Goal: Find specific page/section: Find specific page/section

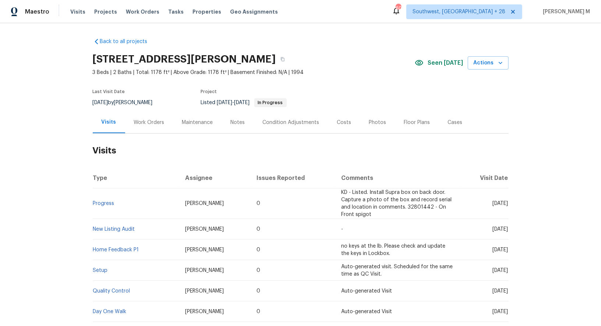
click at [137, 124] on div "Work Orders" at bounding box center [149, 123] width 48 height 22
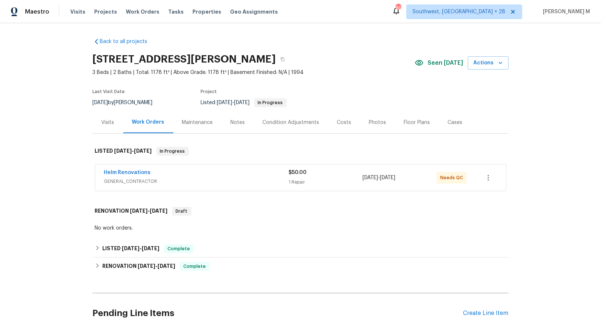
click at [132, 178] on span "GENERAL_CONTRACTOR" at bounding box center [196, 181] width 185 height 7
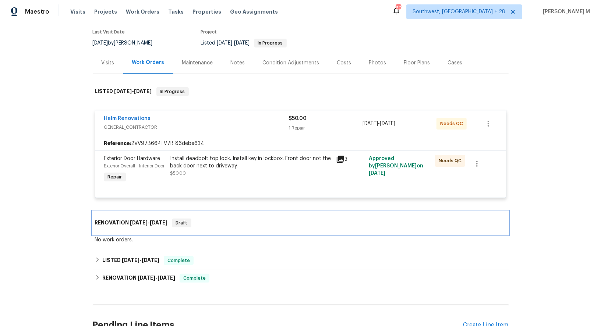
click at [142, 220] on span "[DATE]" at bounding box center [139, 222] width 18 height 5
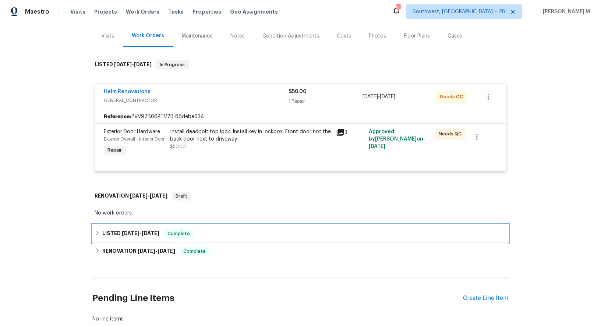
click at [130, 231] on span "[DATE]" at bounding box center [131, 233] width 18 height 5
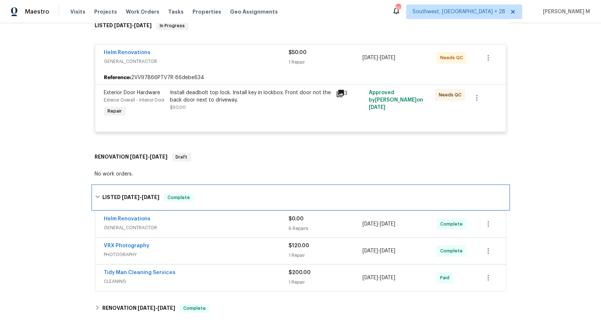
scroll to position [135, 0]
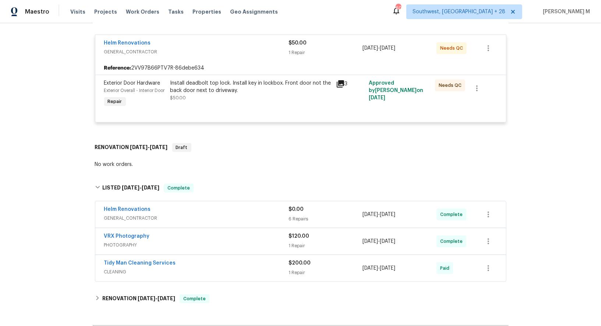
click at [134, 215] on span "GENERAL_CONTRACTOR" at bounding box center [196, 218] width 185 height 7
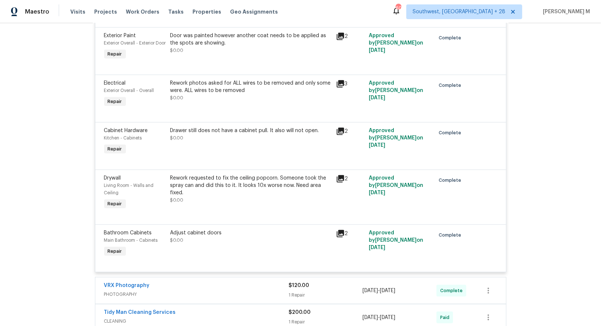
scroll to position [516, 0]
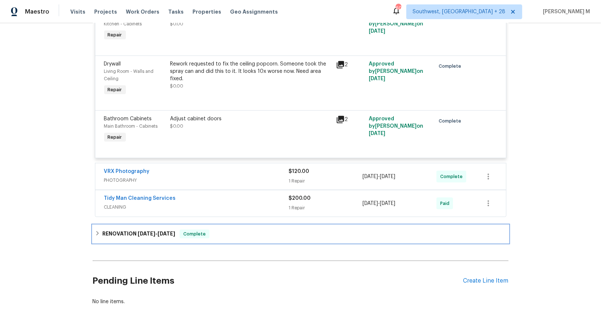
click at [140, 231] on span "[DATE]" at bounding box center [147, 233] width 18 height 5
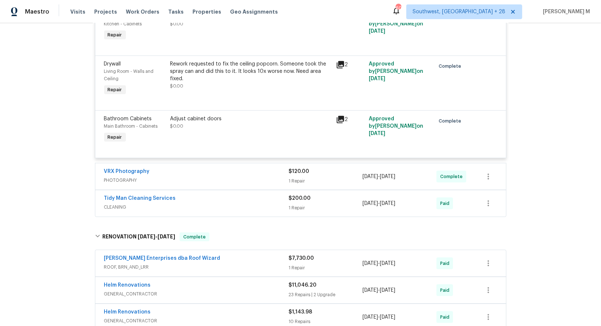
click at [129, 264] on span "ROOF, BRN_AND_LRR" at bounding box center [196, 267] width 185 height 7
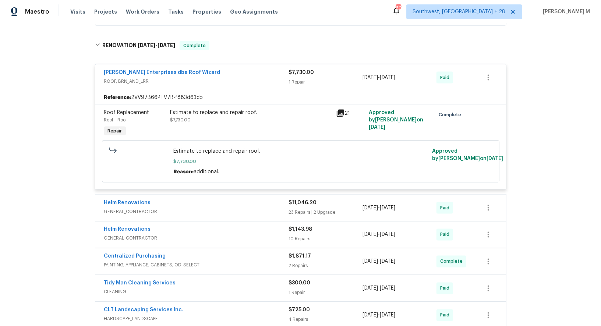
click at [141, 208] on span "GENERAL_CONTRACTOR" at bounding box center [196, 211] width 185 height 7
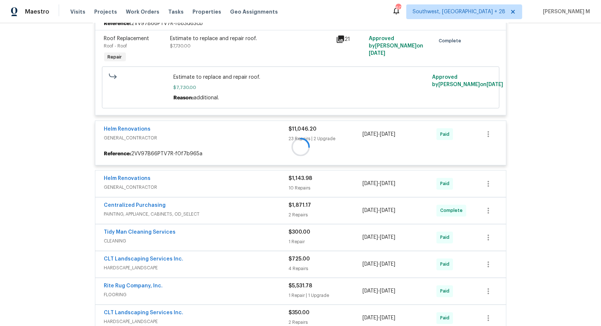
scroll to position [790, 0]
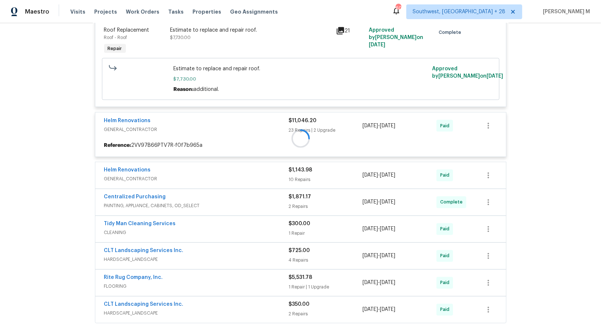
click at [123, 148] on div at bounding box center [301, 138] width 416 height 374
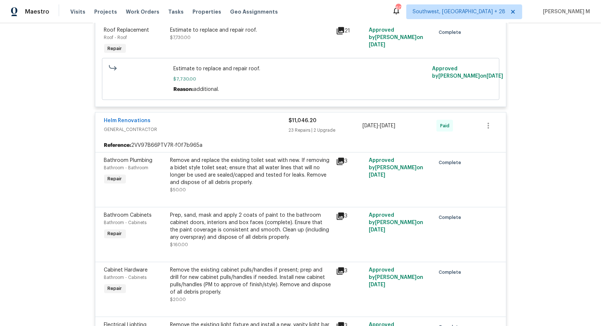
click at [125, 155] on div "Bathroom Plumbing Bathroom - Bathroom Repair" at bounding box center [135, 175] width 66 height 41
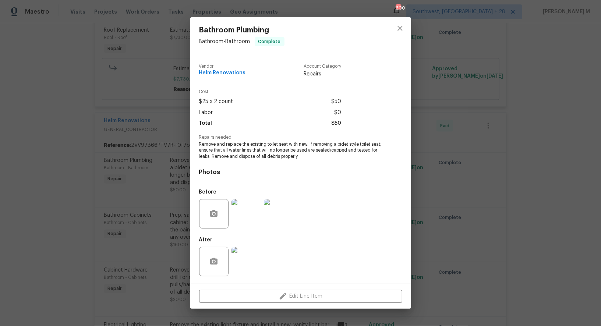
click at [158, 205] on div "Bathroom Plumbing Bathroom - Bathroom Complete Vendor Helm Renovations Account …" at bounding box center [300, 163] width 601 height 326
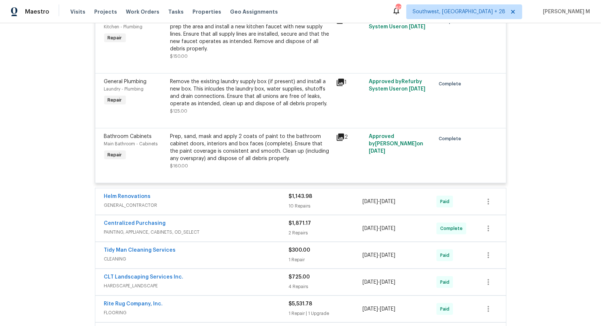
scroll to position [2328, 0]
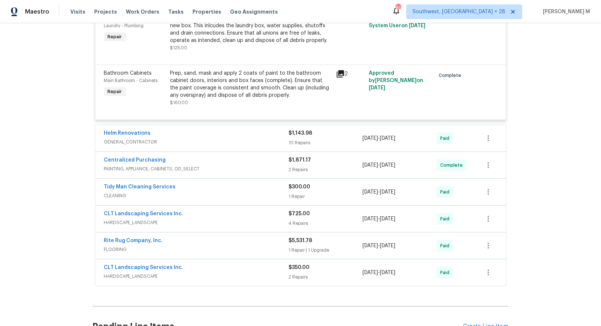
click at [136, 138] on span "GENERAL_CONTRACTOR" at bounding box center [196, 141] width 185 height 7
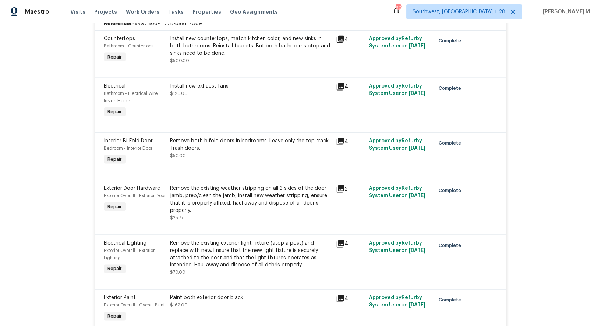
scroll to position [2902, 0]
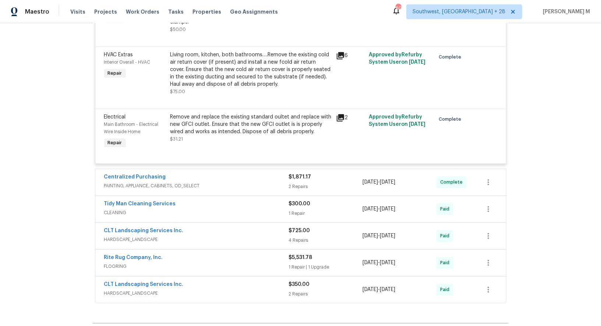
click at [123, 290] on span "HARDSCAPE_LANDSCAPE" at bounding box center [196, 293] width 185 height 7
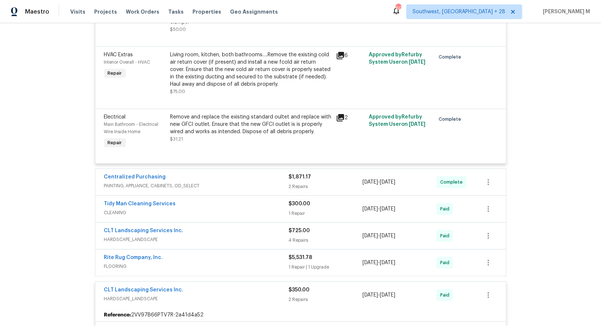
click at [134, 236] on span "HARDSCAPE_LANDSCAPE" at bounding box center [196, 239] width 185 height 7
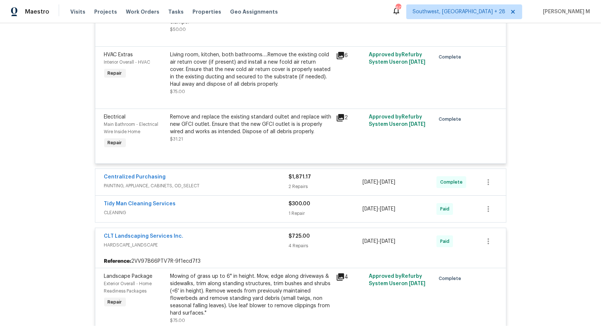
click at [127, 182] on span "PAINTING, APPLIANCE, CABINETS, OD_SELECT" at bounding box center [196, 185] width 185 height 7
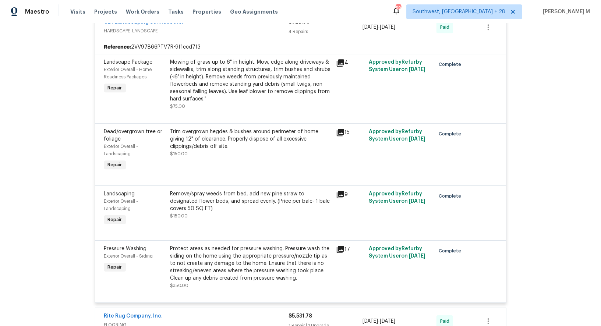
scroll to position [3233, 0]
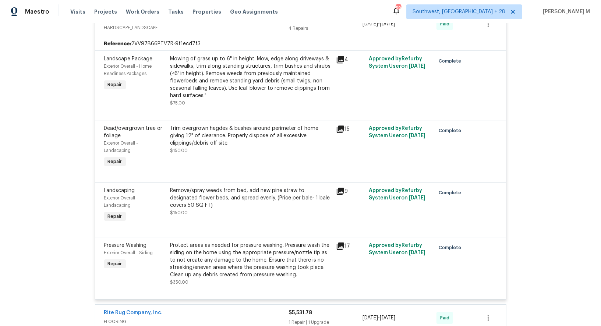
click at [104, 318] on span "FLOORING" at bounding box center [196, 321] width 185 height 7
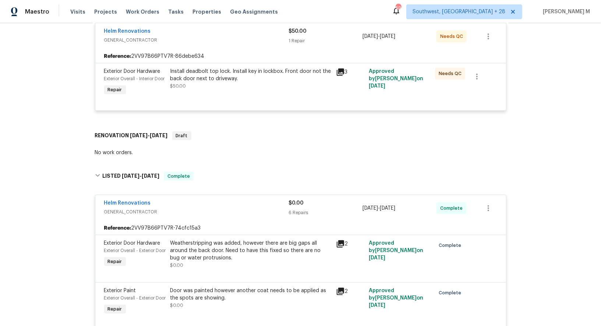
scroll to position [0, 0]
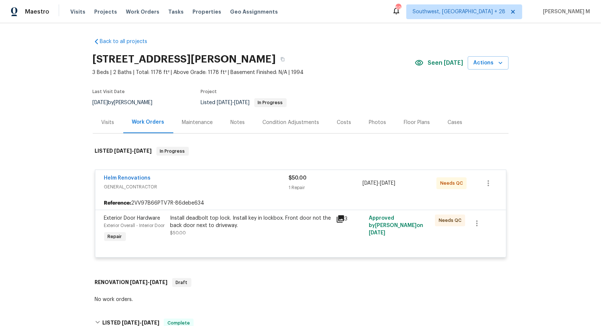
click at [198, 106] on div "Last Visit Date [DATE] by [PERSON_NAME] Project Listed [DATE] - [DATE] In Progr…" at bounding box center [218, 98] width 250 height 27
click at [191, 127] on div "Maintenance" at bounding box center [197, 123] width 49 height 22
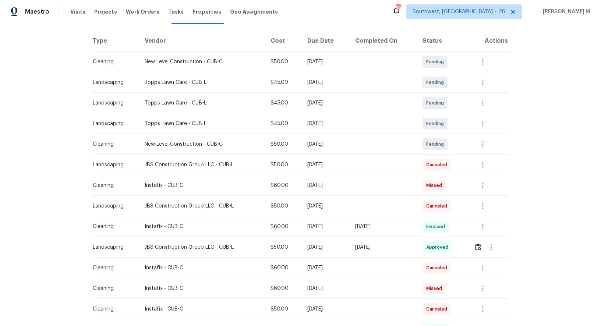
scroll to position [110, 0]
click at [482, 243] on img "button" at bounding box center [478, 246] width 6 height 7
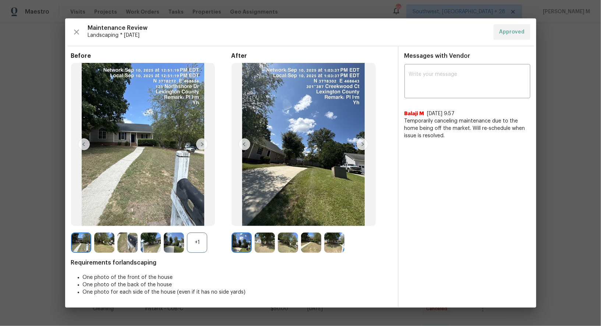
click at [335, 244] on img at bounding box center [334, 243] width 20 height 20
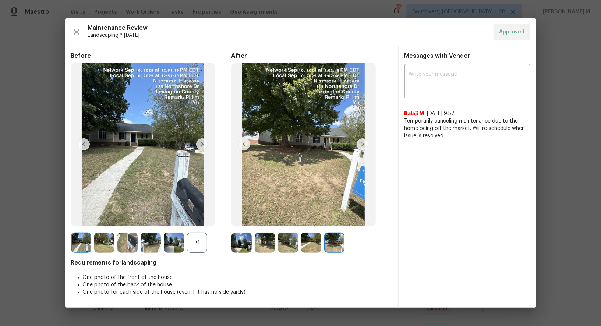
click at [313, 242] on img at bounding box center [311, 243] width 20 height 20
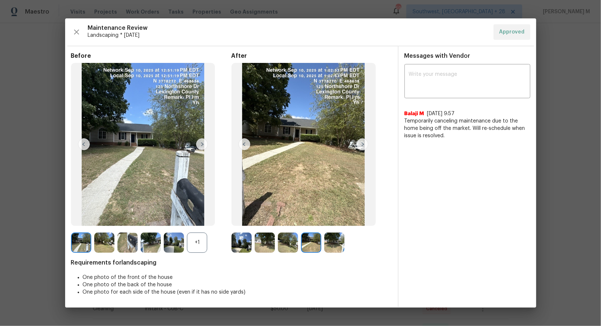
click at [283, 242] on img at bounding box center [288, 243] width 20 height 20
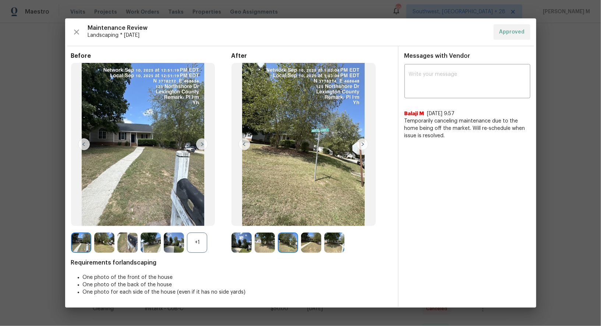
click at [263, 242] on img at bounding box center [265, 243] width 20 height 20
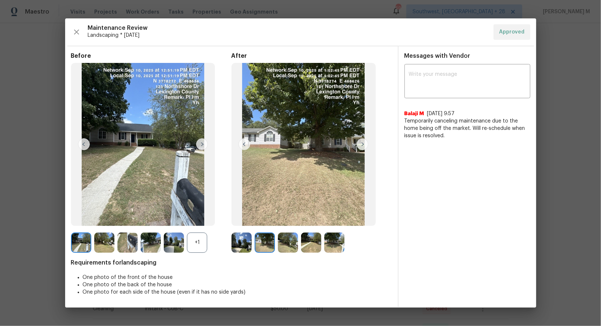
click at [337, 244] on img at bounding box center [334, 243] width 20 height 20
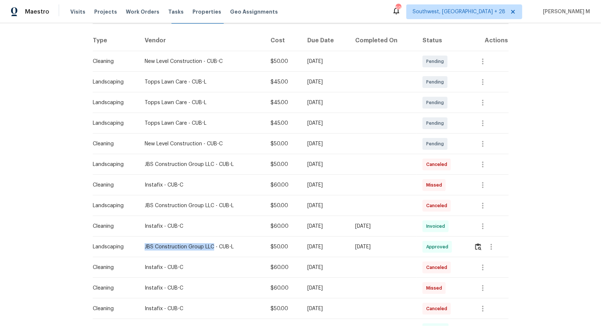
drag, startPoint x: 140, startPoint y: 242, endPoint x: 209, endPoint y: 242, distance: 68.9
click at [209, 242] on td "JBS Construction Group LLC - CUB-L" at bounding box center [202, 247] width 126 height 21
copy div "JBS Construction Group LLC"
